Goal: Task Accomplishment & Management: Manage account settings

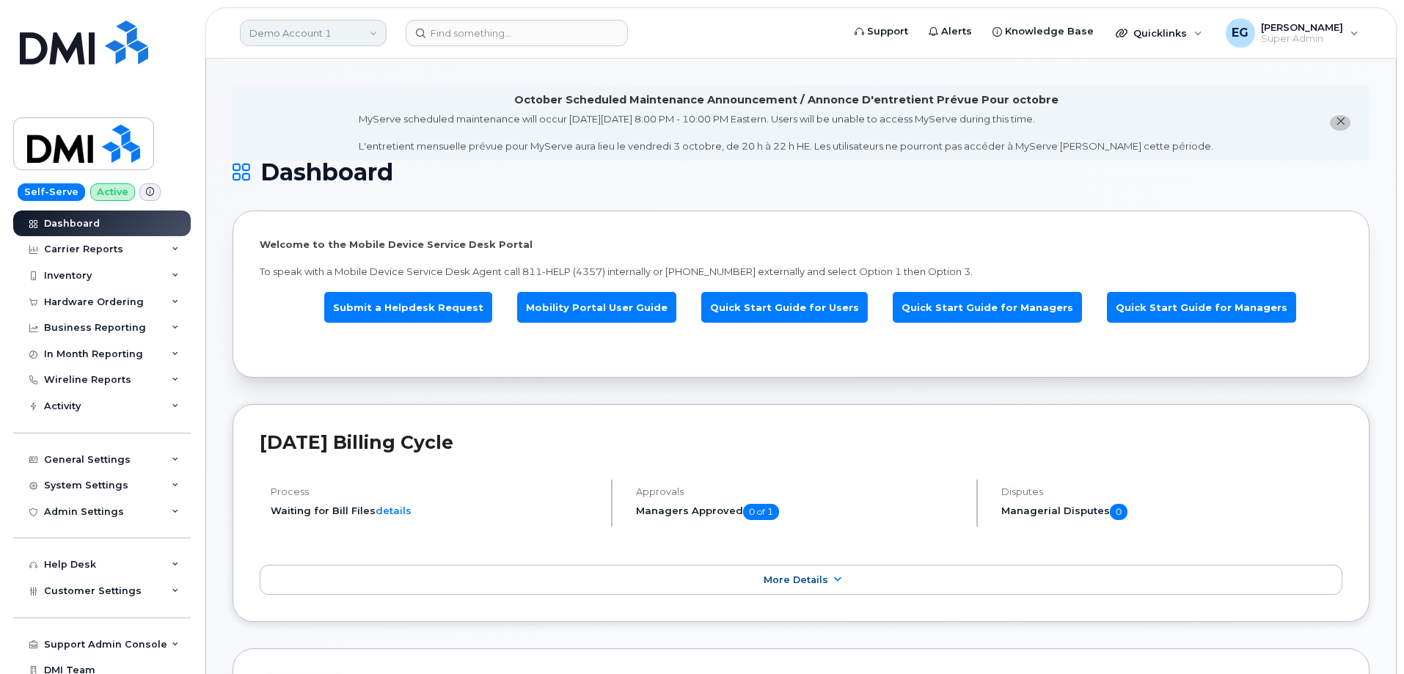
click at [347, 34] on link "Demo Account 1" at bounding box center [313, 33] width 147 height 26
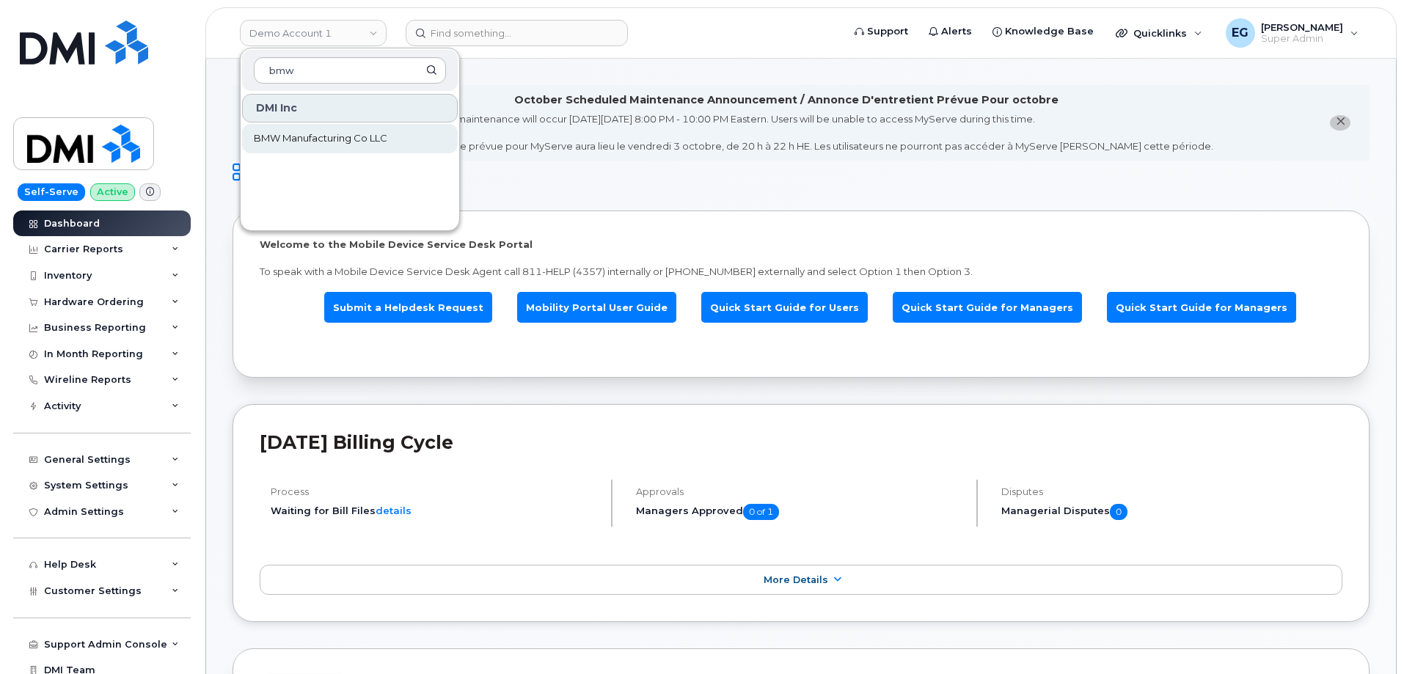
type input "bmw"
click at [310, 139] on span "BMW Manufacturing Co LLC" at bounding box center [320, 138] width 133 height 15
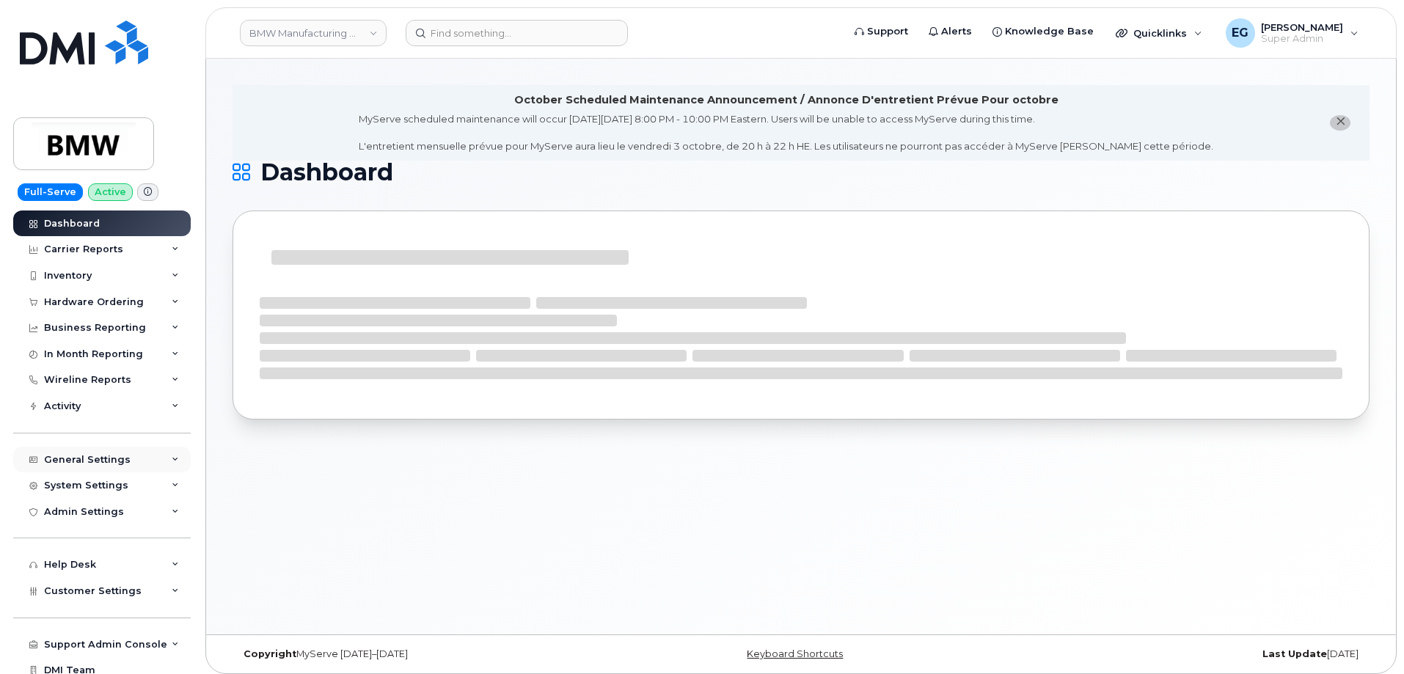
click at [147, 461] on div "General Settings" at bounding box center [101, 460] width 177 height 26
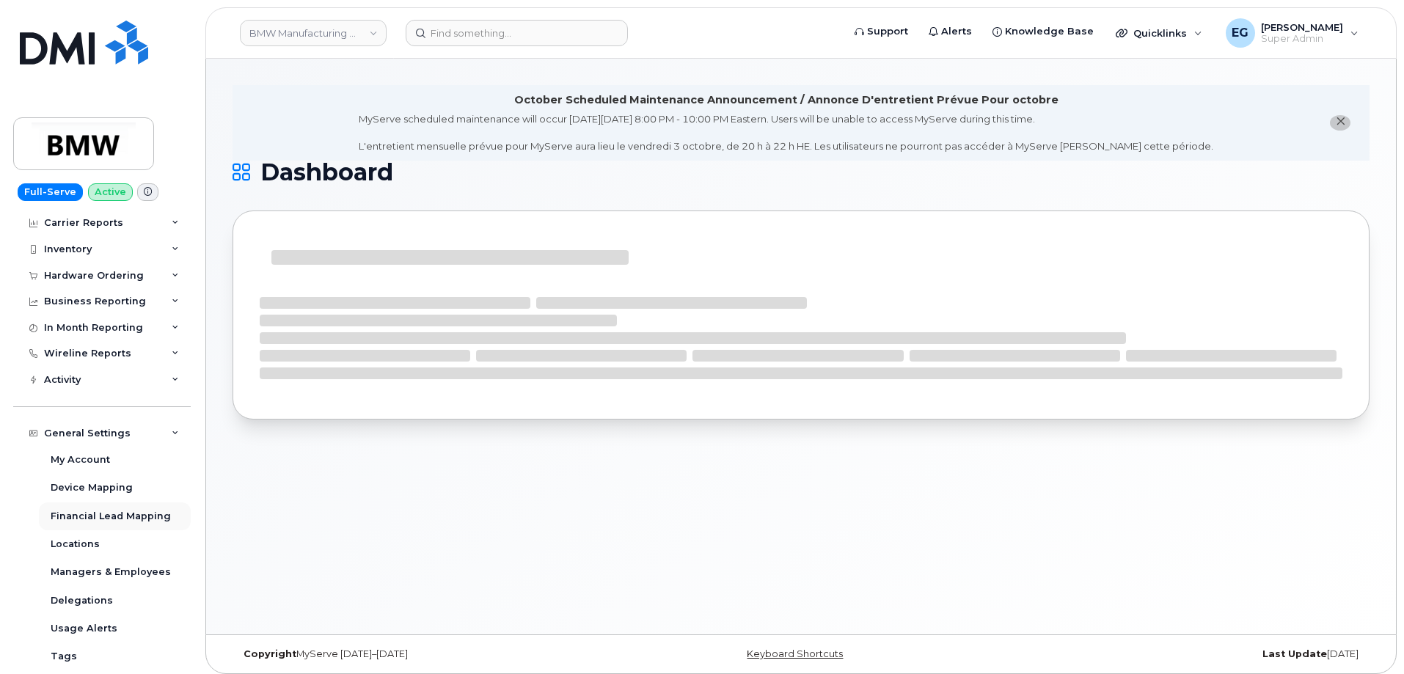
scroll to position [73, 0]
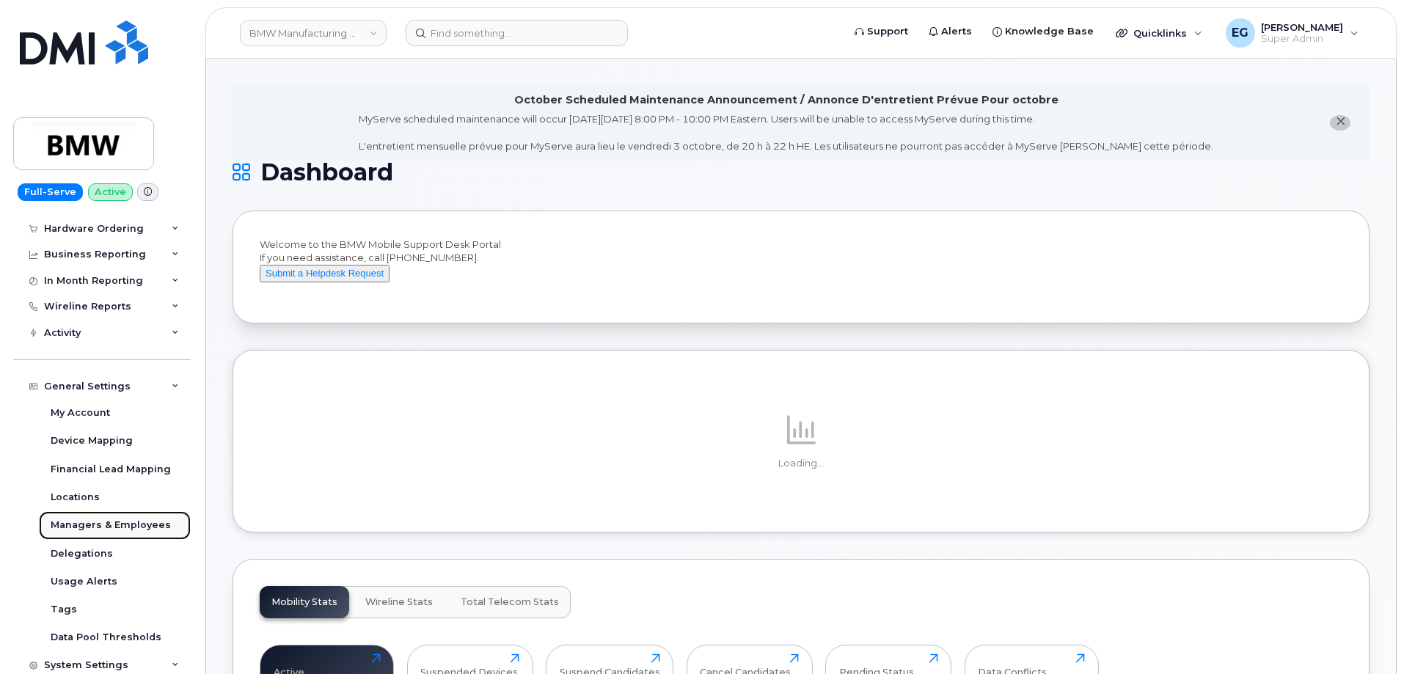
click at [136, 526] on div "Managers & Employees" at bounding box center [111, 524] width 120 height 13
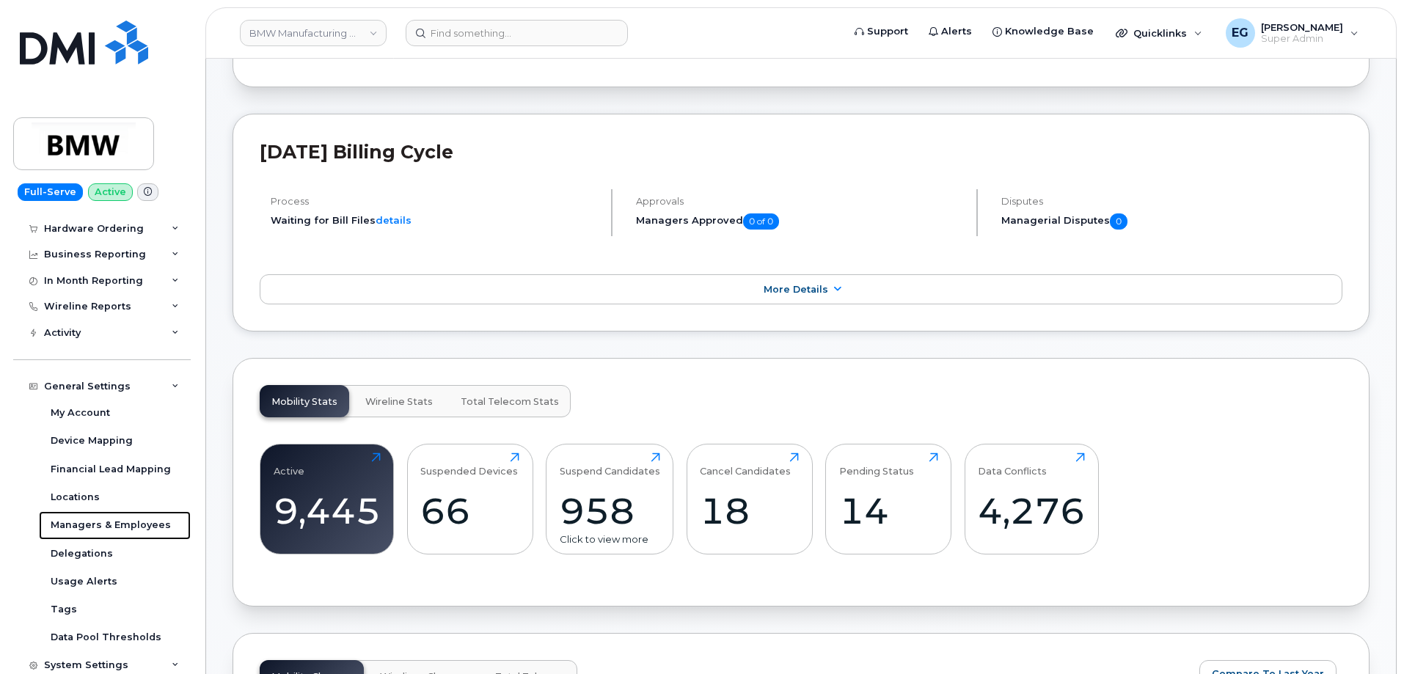
scroll to position [0, 0]
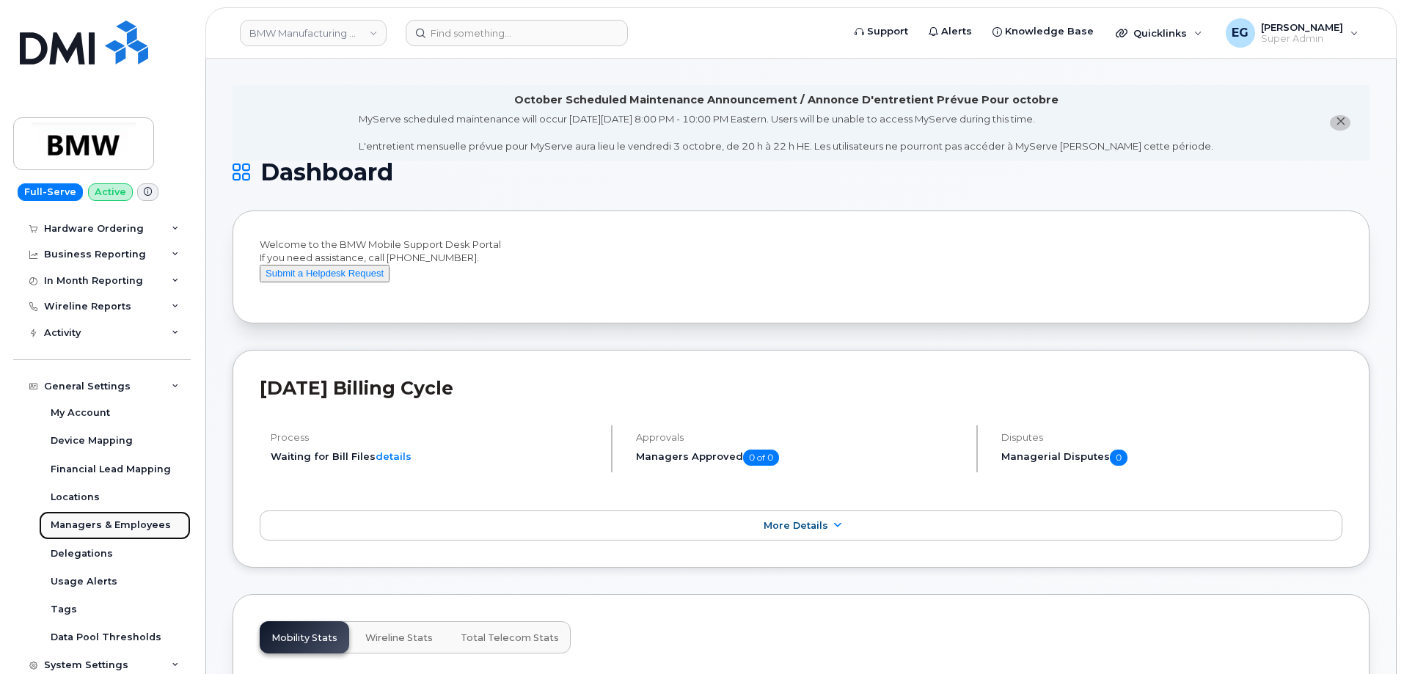
click at [117, 522] on div "Managers & Employees" at bounding box center [111, 524] width 120 height 13
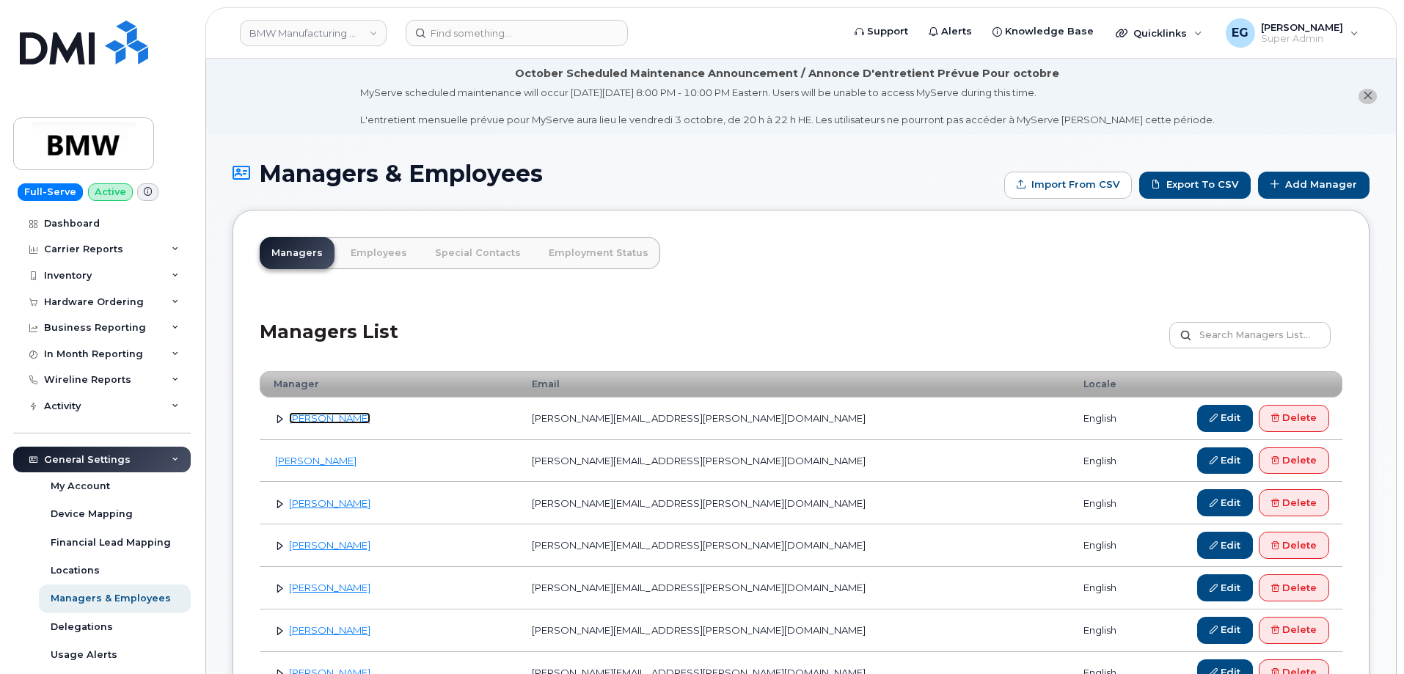
click at [315, 421] on link "[PERSON_NAME]" at bounding box center [329, 418] width 81 height 12
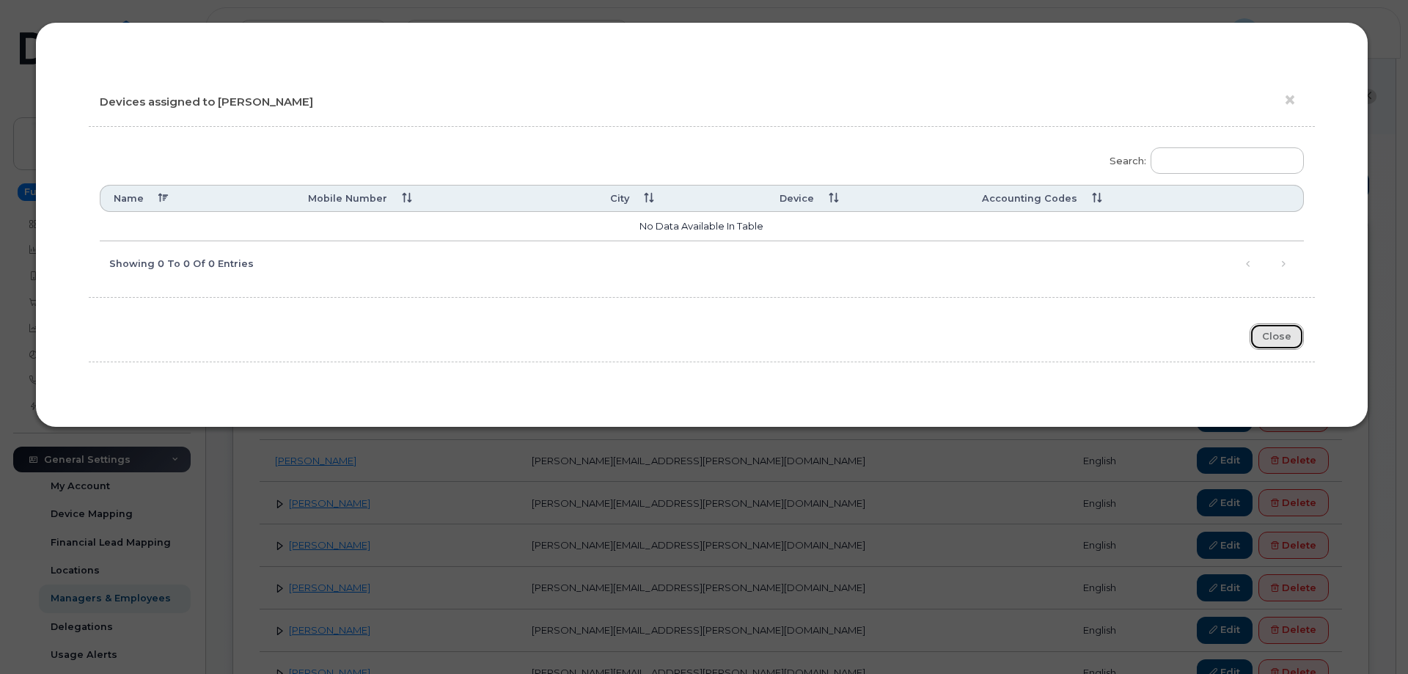
click at [1282, 326] on button "Close" at bounding box center [1277, 336] width 54 height 27
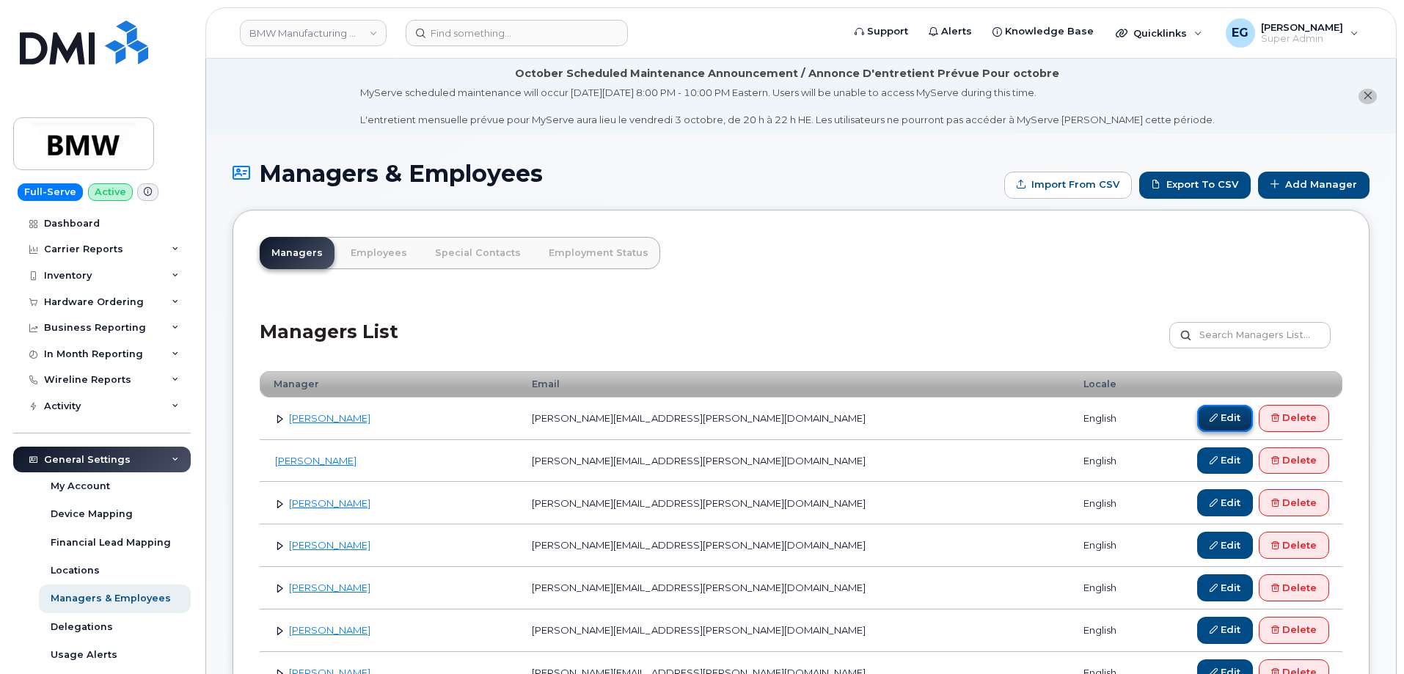
click at [1217, 417] on link "Edit" at bounding box center [1225, 418] width 56 height 27
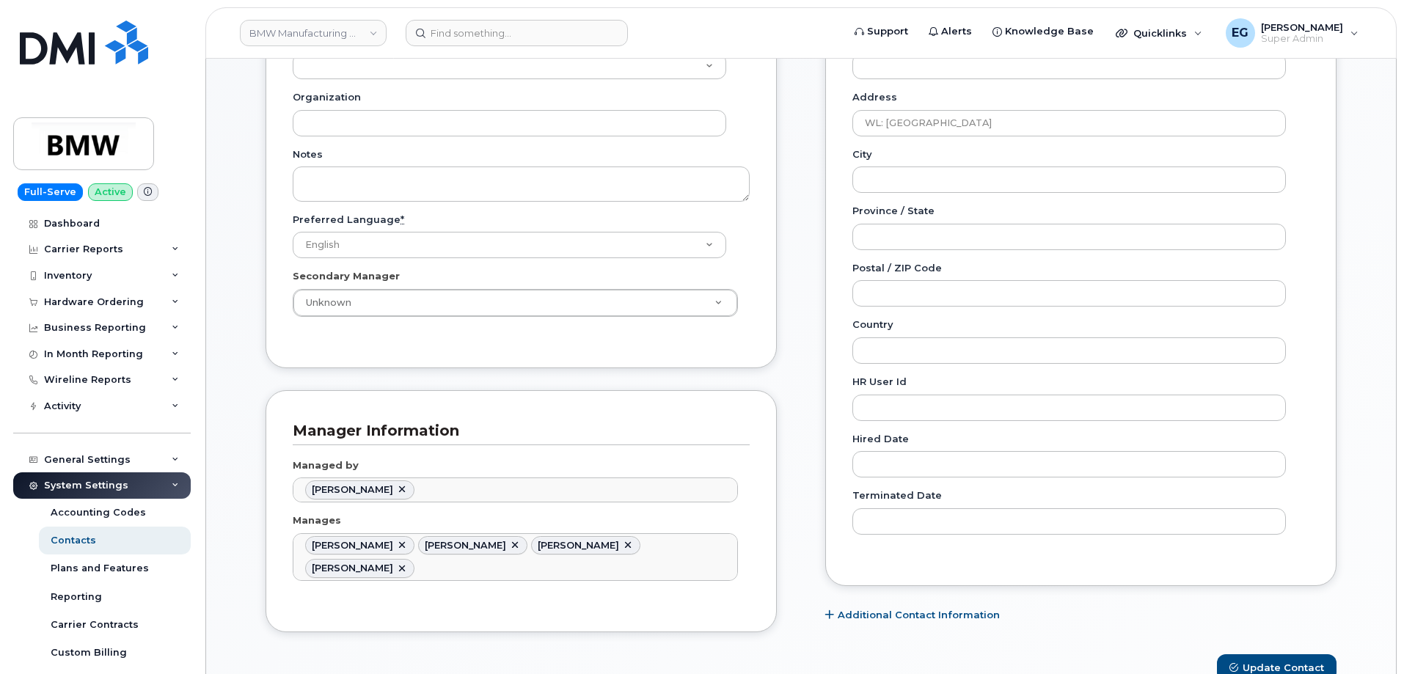
scroll to position [587, 0]
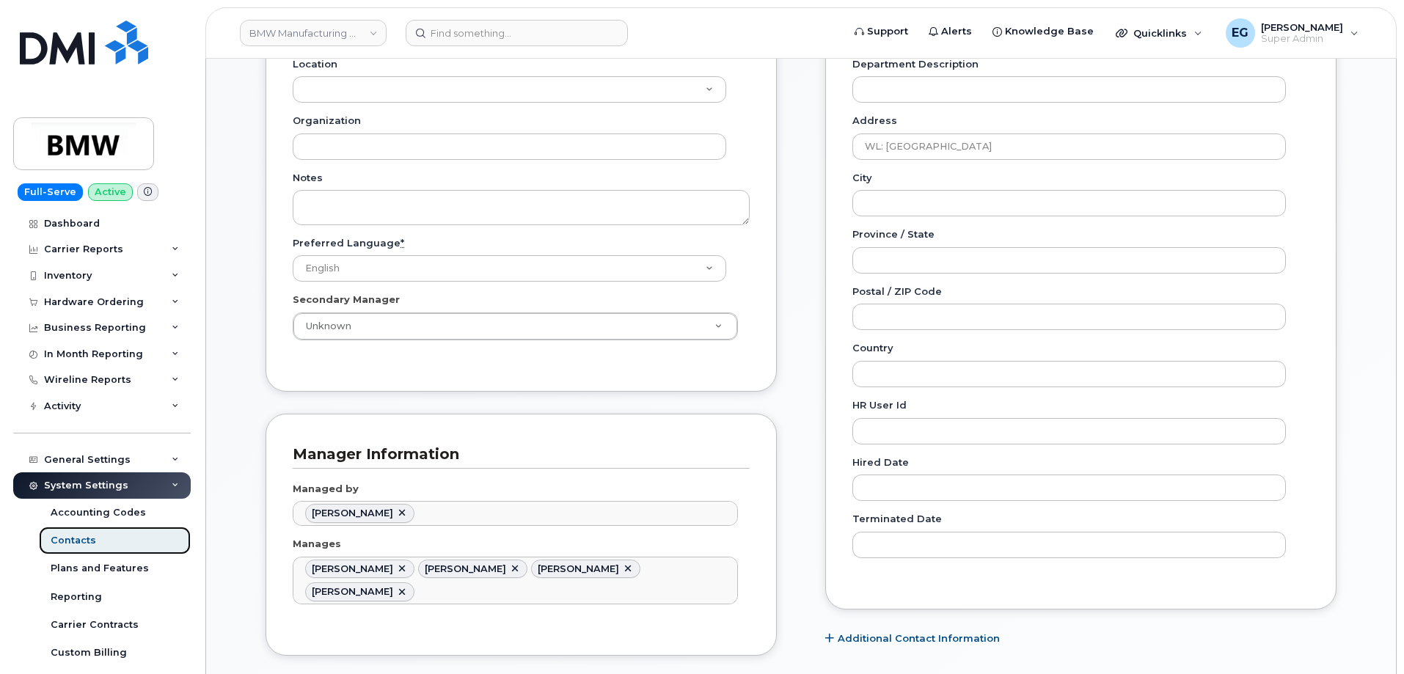
click at [71, 543] on div "Contacts" at bounding box center [73, 540] width 45 height 13
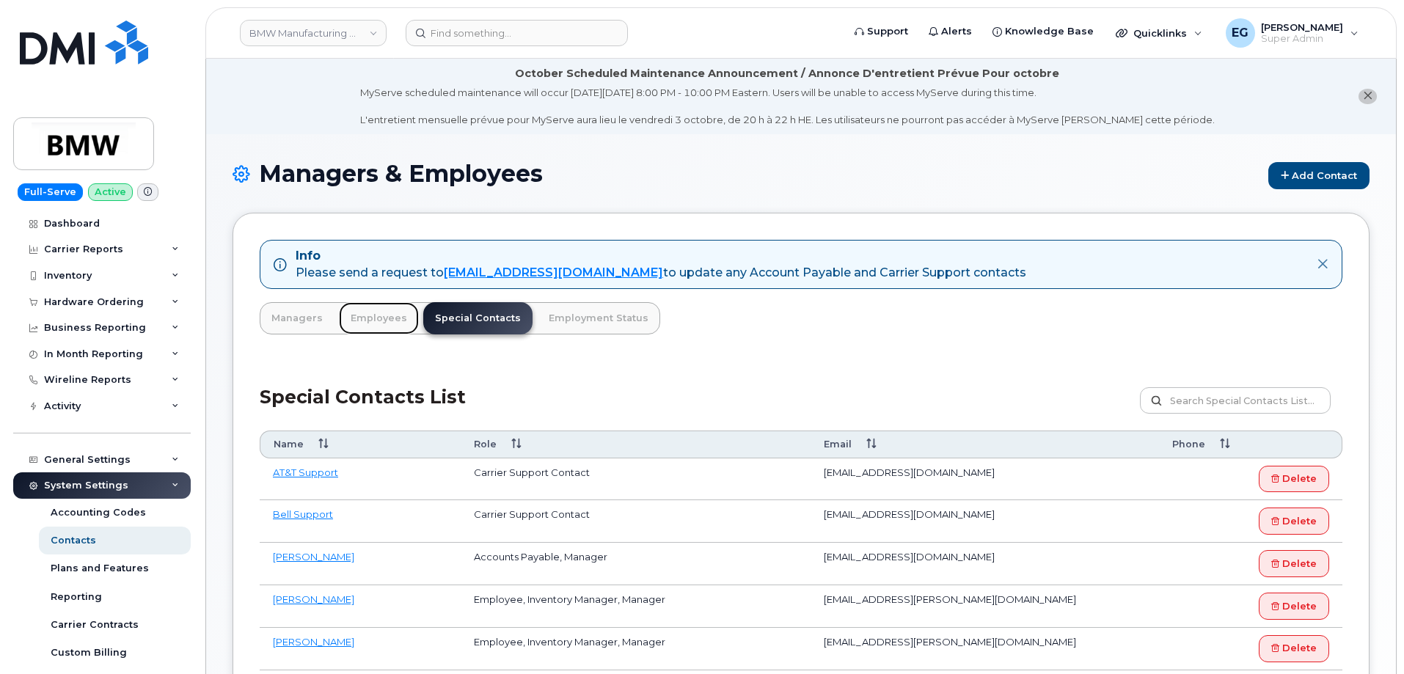
click at [383, 323] on link "Employees" at bounding box center [379, 318] width 80 height 32
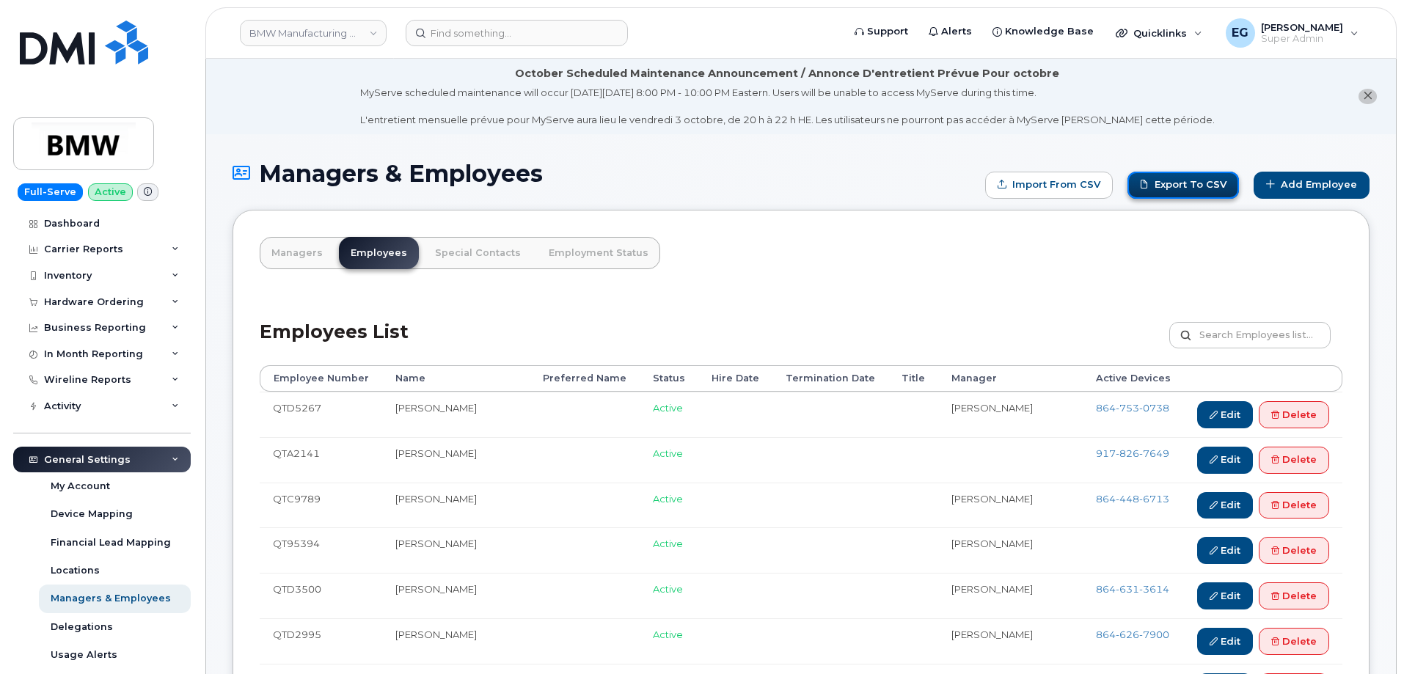
click at [1184, 184] on link "Export to CSV" at bounding box center [1182, 185] width 111 height 27
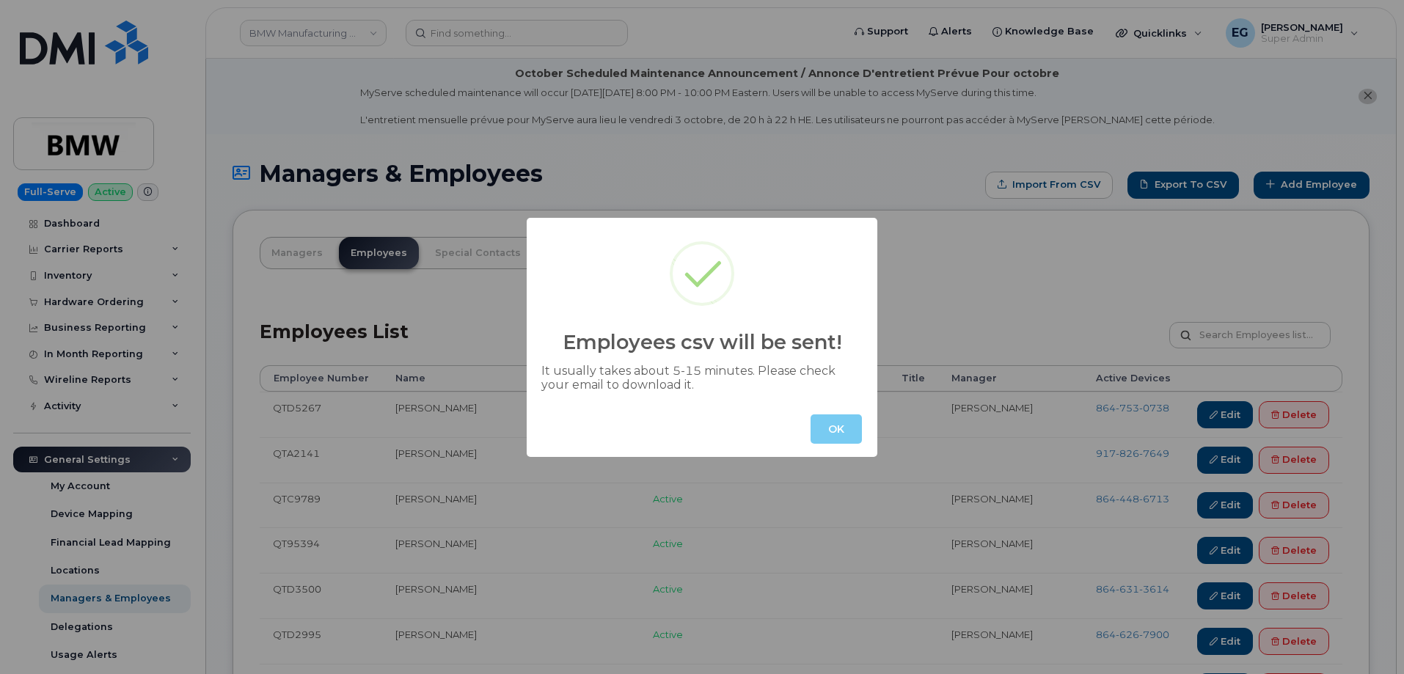
click at [823, 425] on button "OK" at bounding box center [835, 428] width 51 height 29
